Goal: Task Accomplishment & Management: Manage account settings

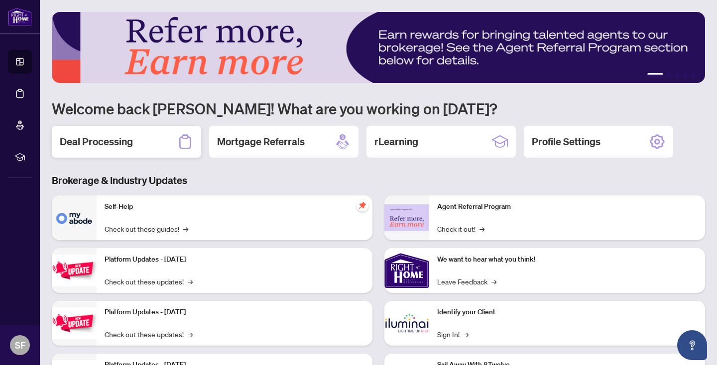
click at [122, 139] on h2 "Deal Processing" at bounding box center [96, 142] width 73 height 14
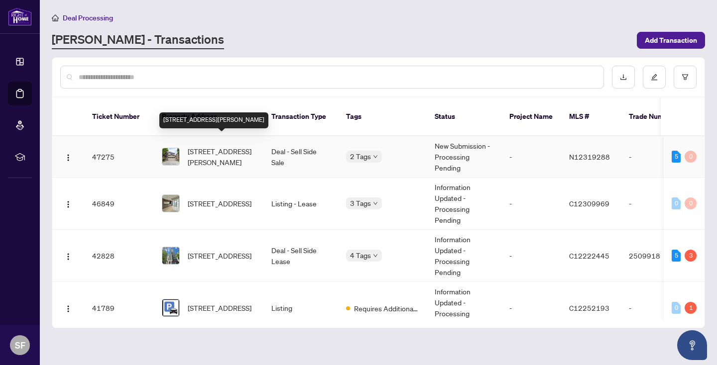
click at [232, 146] on span "[STREET_ADDRESS][PERSON_NAME]" at bounding box center [222, 157] width 68 height 22
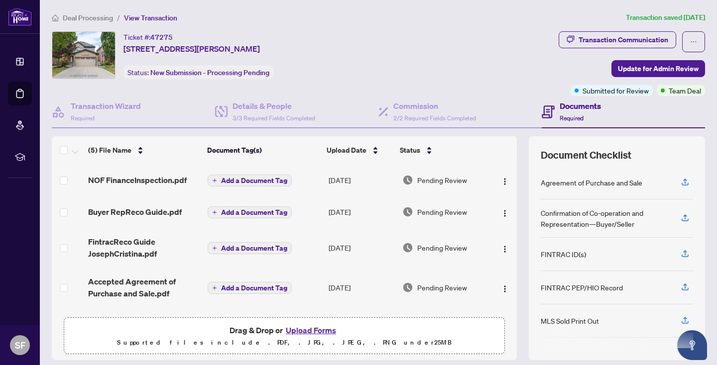
scroll to position [66, 0]
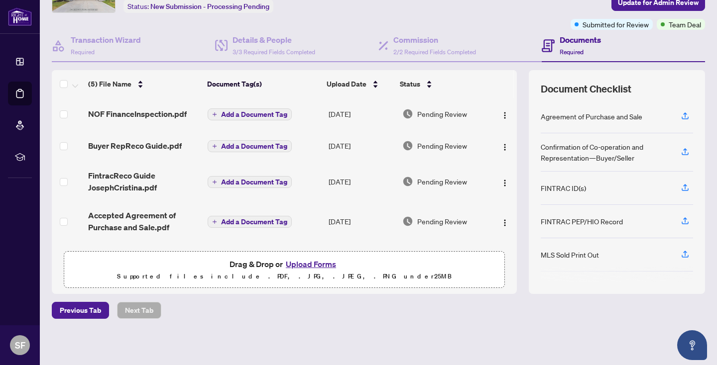
click at [316, 261] on button "Upload Forms" at bounding box center [311, 264] width 56 height 13
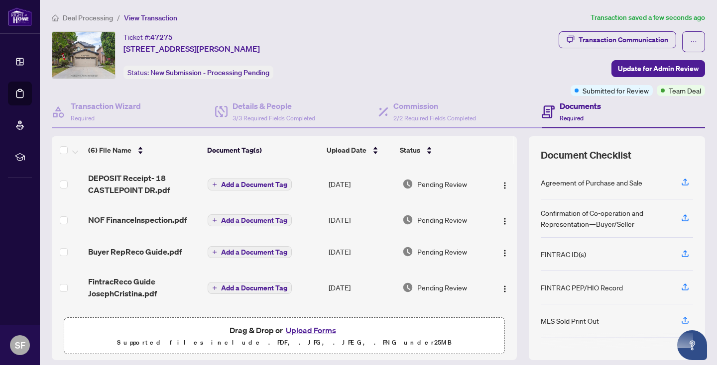
scroll to position [3, 0]
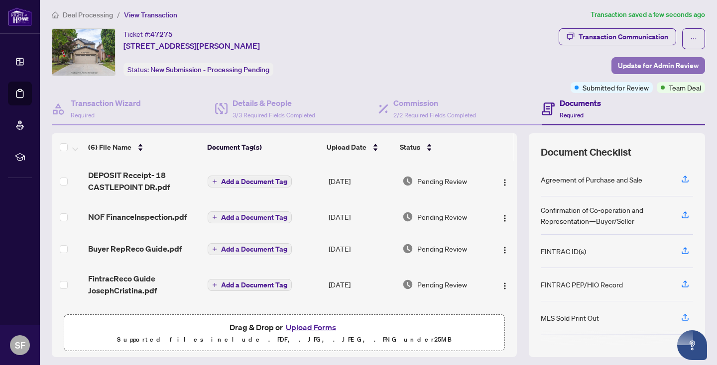
click at [642, 63] on span "Update for Admin Review" at bounding box center [658, 66] width 81 height 16
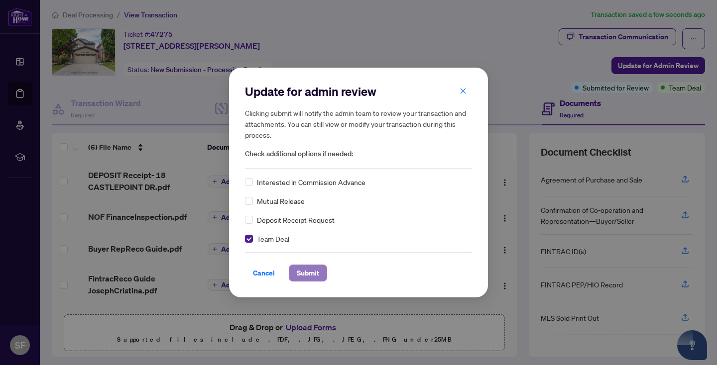
click at [304, 271] on span "Submit" at bounding box center [308, 273] width 22 height 16
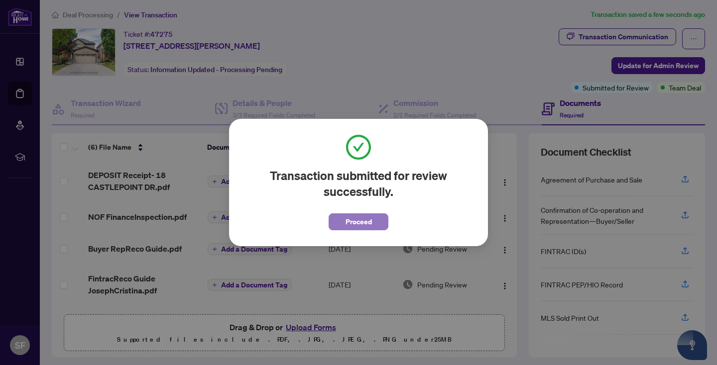
click at [367, 223] on span "Proceed" at bounding box center [359, 222] width 26 height 16
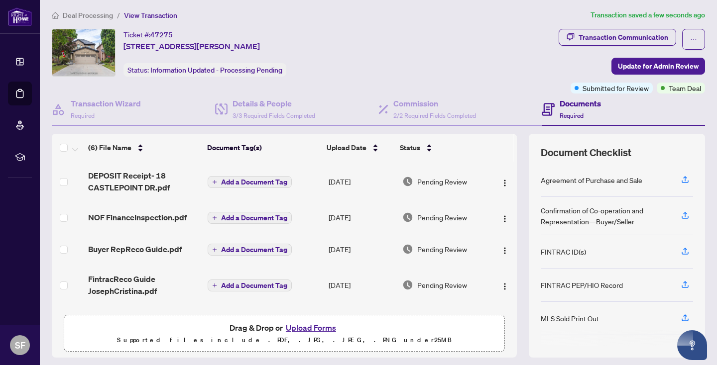
scroll to position [0, 0]
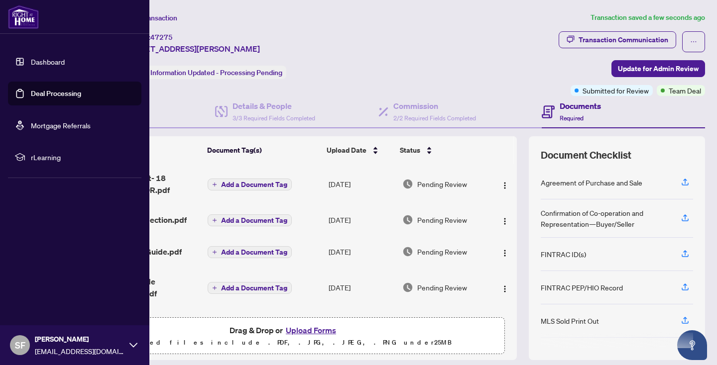
click at [49, 94] on link "Deal Processing" at bounding box center [56, 93] width 50 height 9
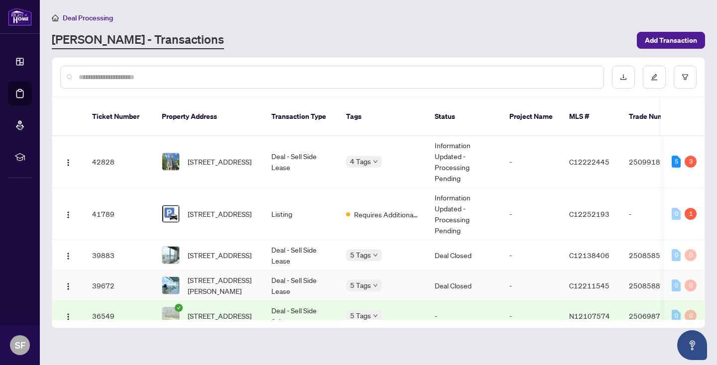
scroll to position [229, 0]
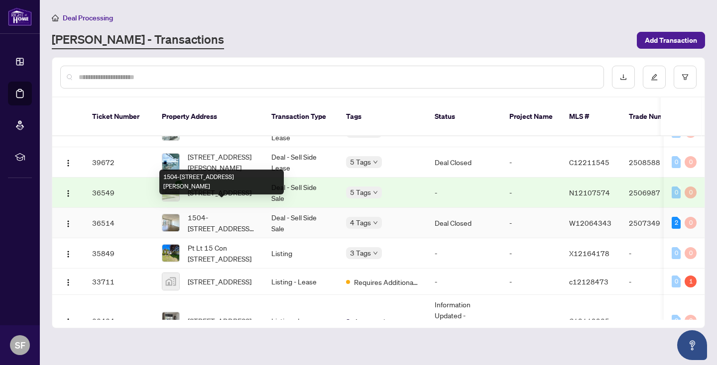
click at [209, 212] on span "1504-[STREET_ADDRESS][PERSON_NAME]" at bounding box center [222, 223] width 68 height 22
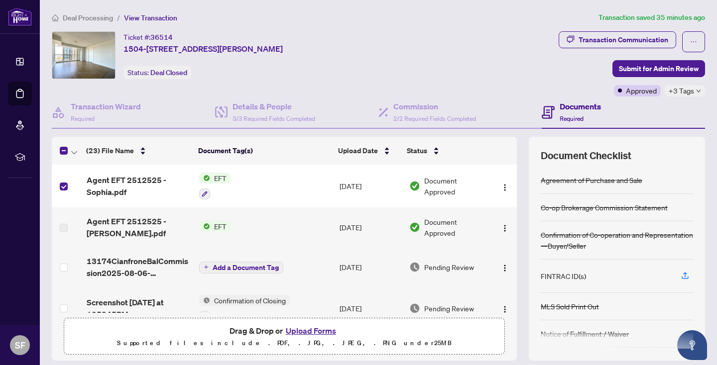
click at [218, 177] on span "EFT" at bounding box center [220, 178] width 20 height 11
click at [123, 178] on span "Agent EFT 2512525 - Sophia.pdf" at bounding box center [139, 186] width 105 height 24
